Goal: Information Seeking & Learning: Check status

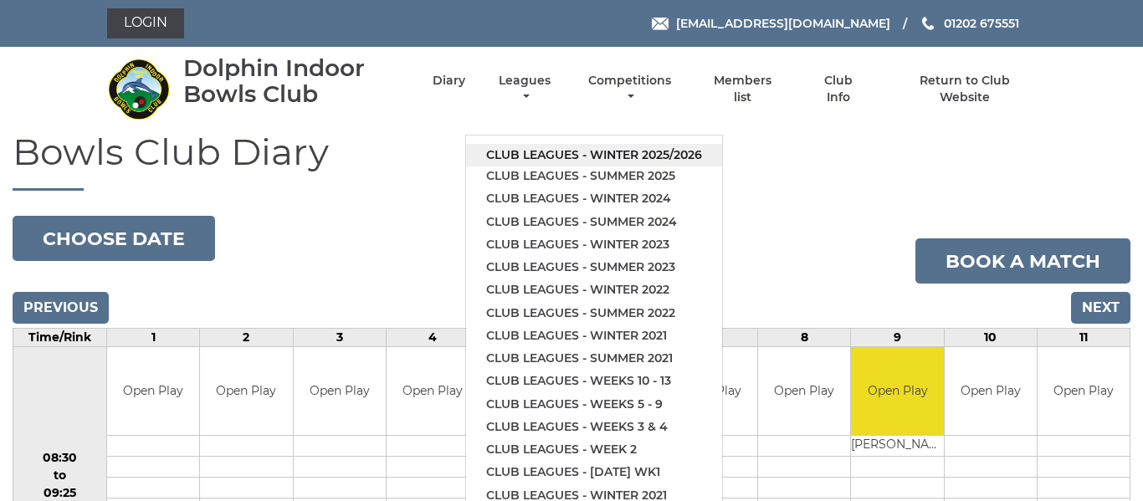
click at [552, 158] on link "Club leagues - Winter 2025/2026" at bounding box center [594, 155] width 256 height 23
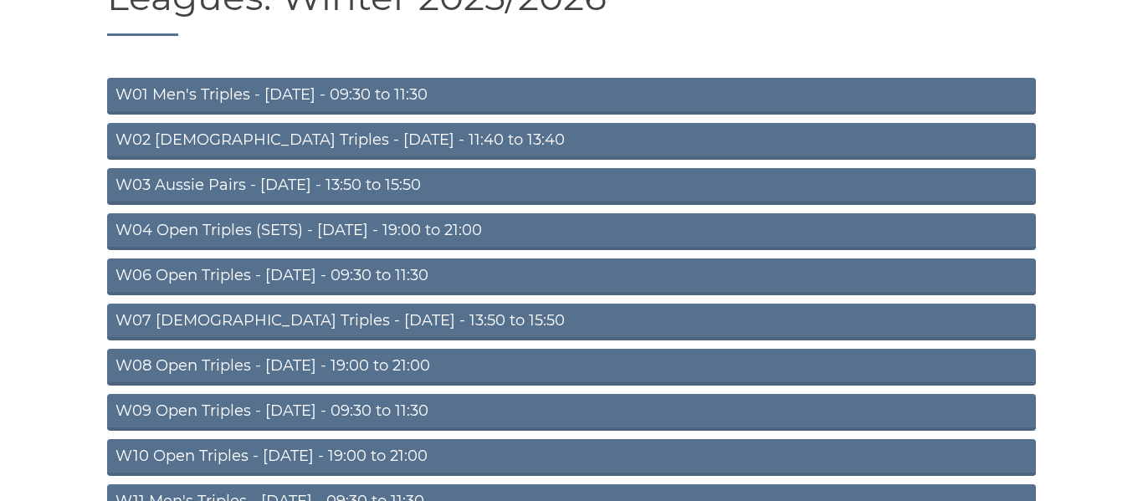
scroll to position [182, 0]
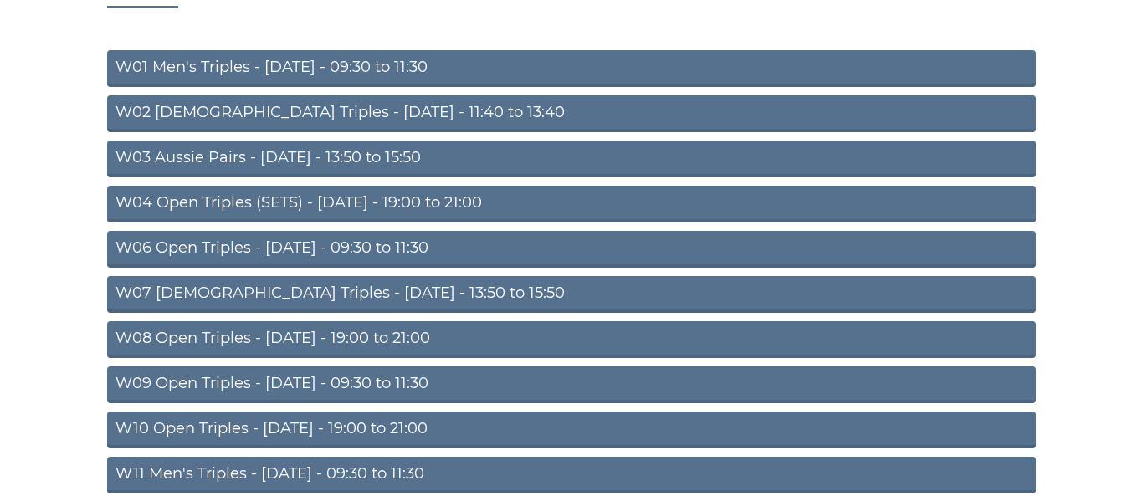
click at [355, 382] on link "W09 Open Triples - Wednesday - 09:30 to 11:30" at bounding box center [571, 385] width 929 height 37
